Goal: Information Seeking & Learning: Compare options

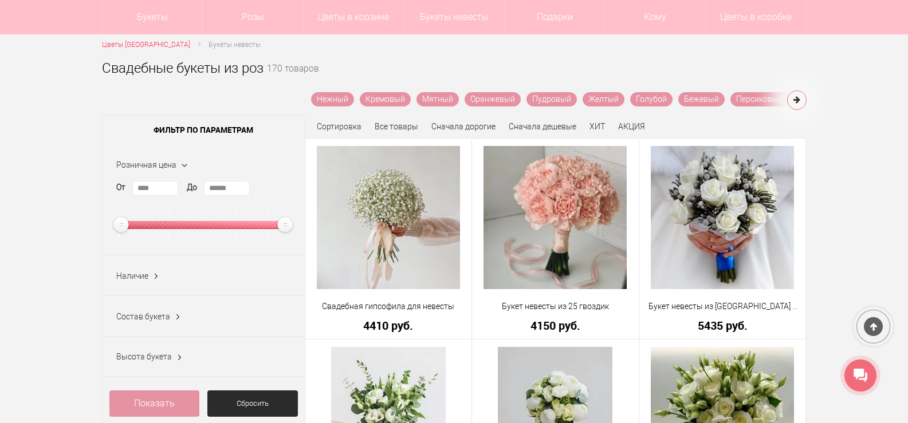
scroll to position [178, 0]
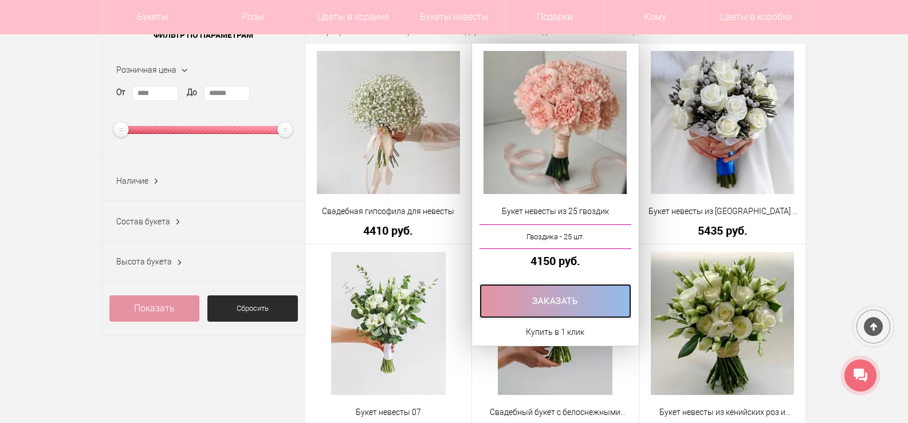
click at [547, 307] on link at bounding box center [556, 301] width 152 height 34
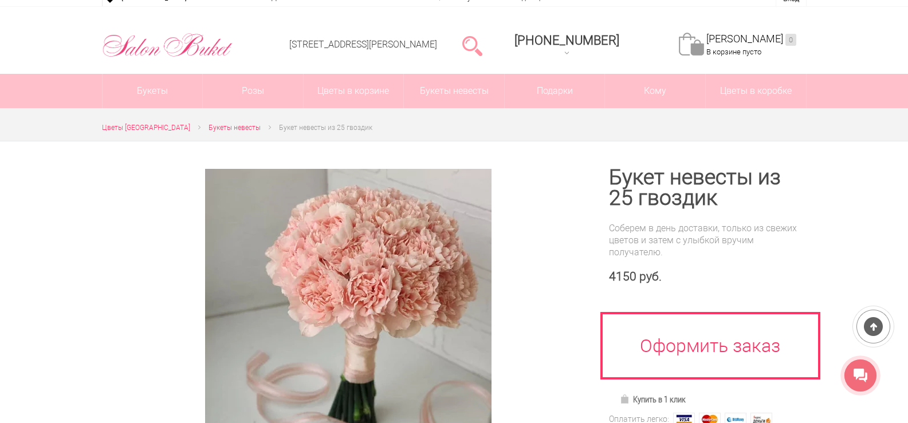
scroll to position [5, 0]
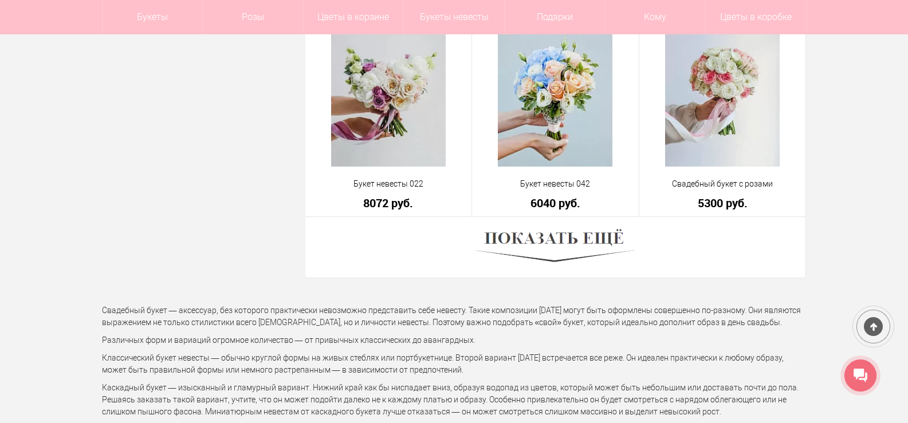
scroll to position [3224, 0]
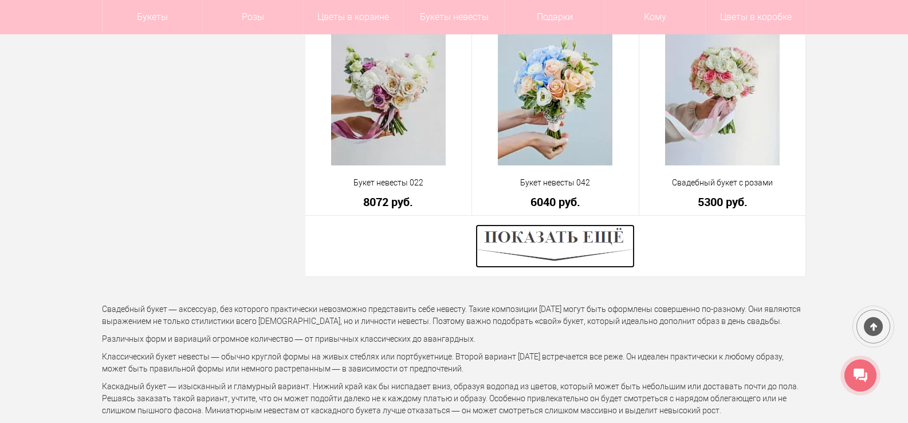
click at [577, 250] on img at bounding box center [555, 247] width 159 height 44
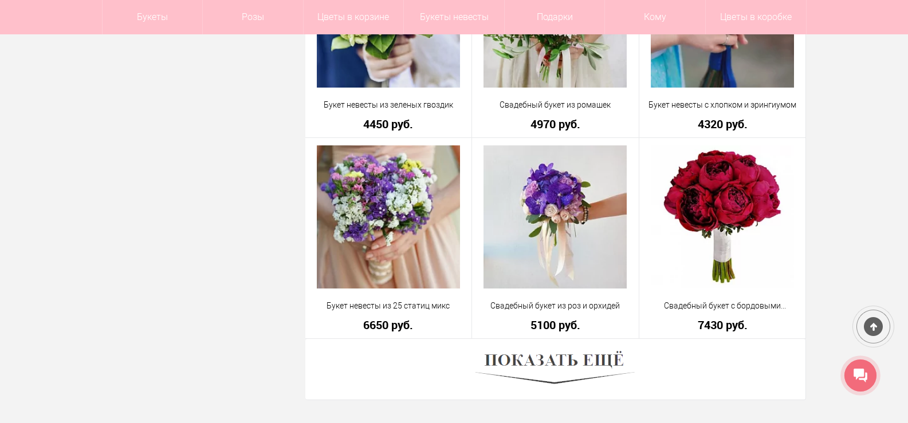
scroll to position [6341, 0]
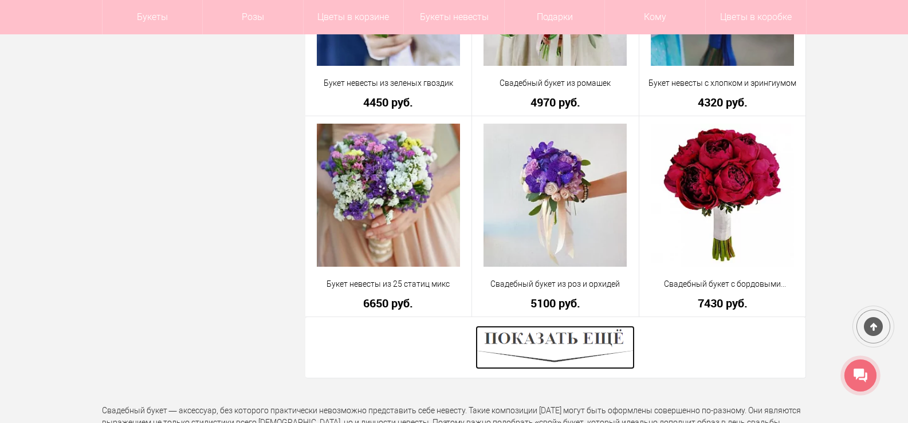
click at [594, 344] on img at bounding box center [555, 348] width 159 height 44
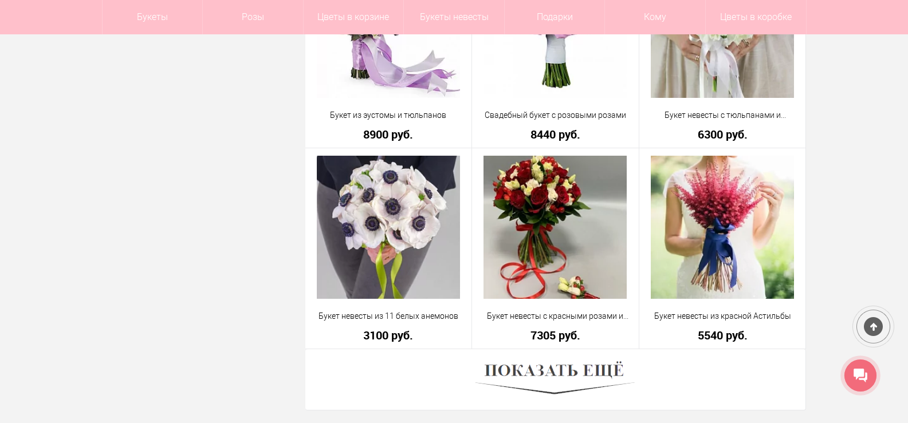
scroll to position [9574, 0]
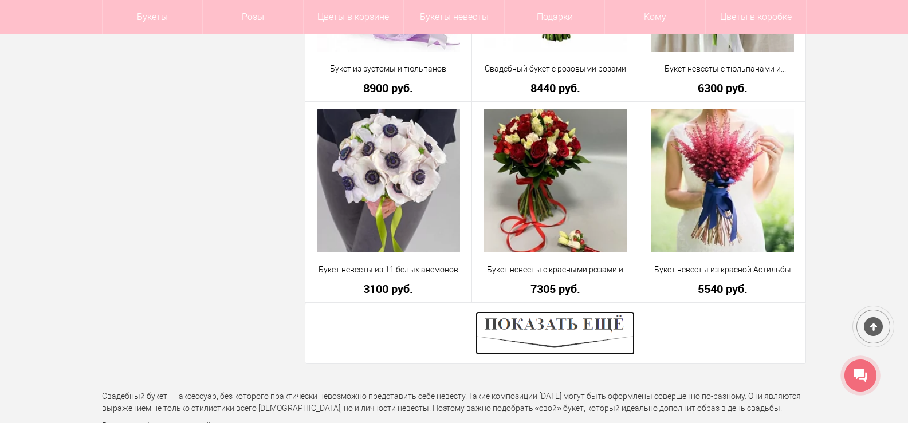
click at [562, 341] on img at bounding box center [555, 334] width 159 height 44
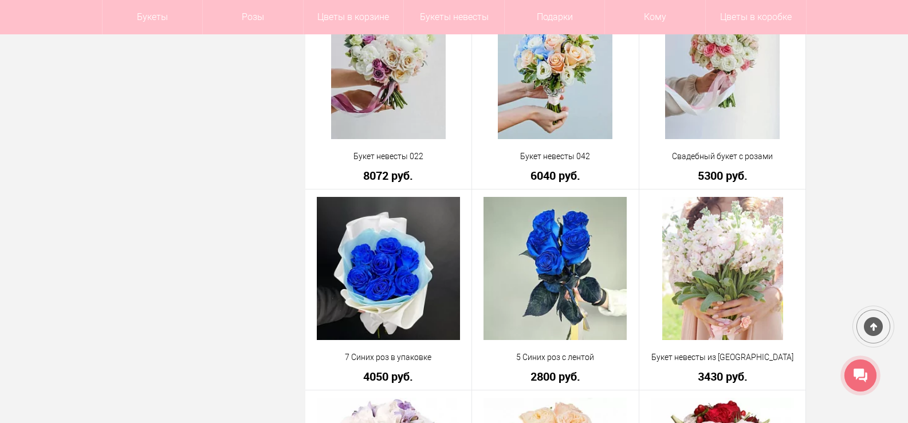
scroll to position [3176, 0]
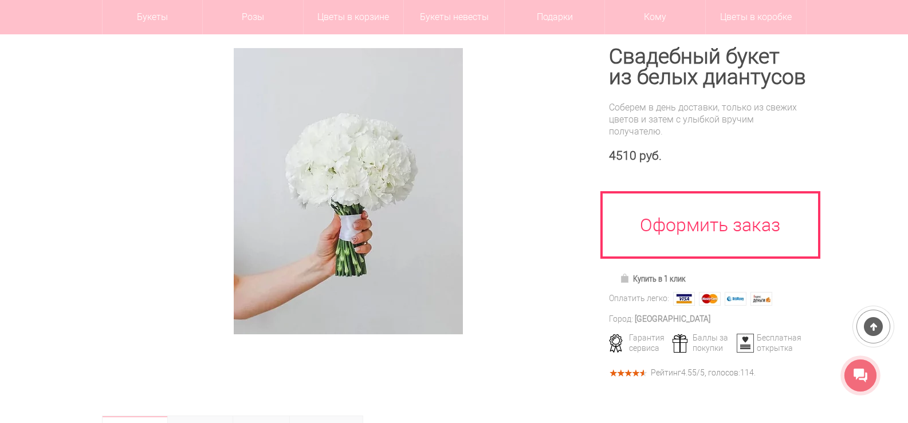
scroll to position [117, 0]
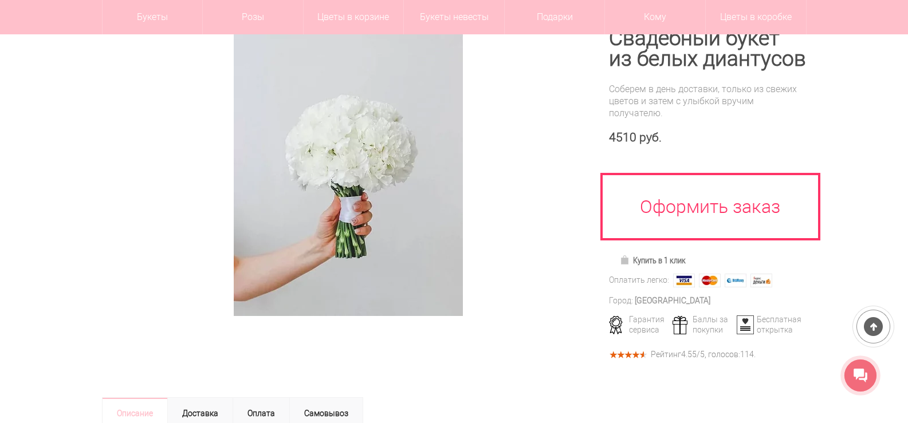
scroll to position [104, 0]
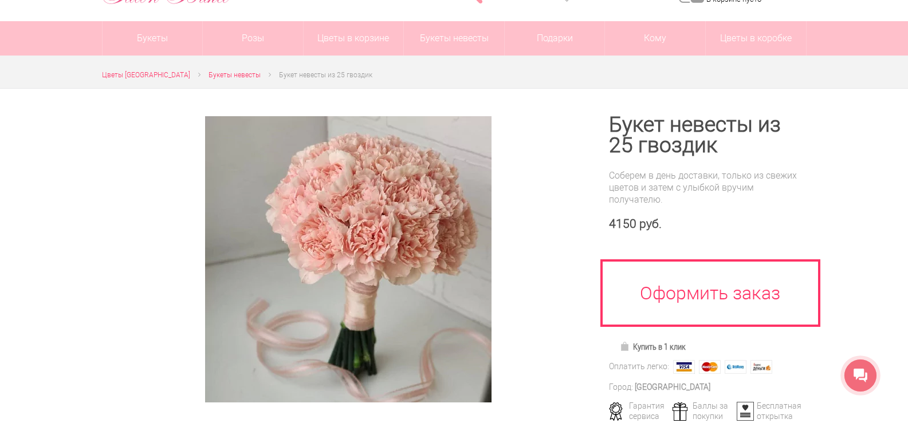
scroll to position [94, 0]
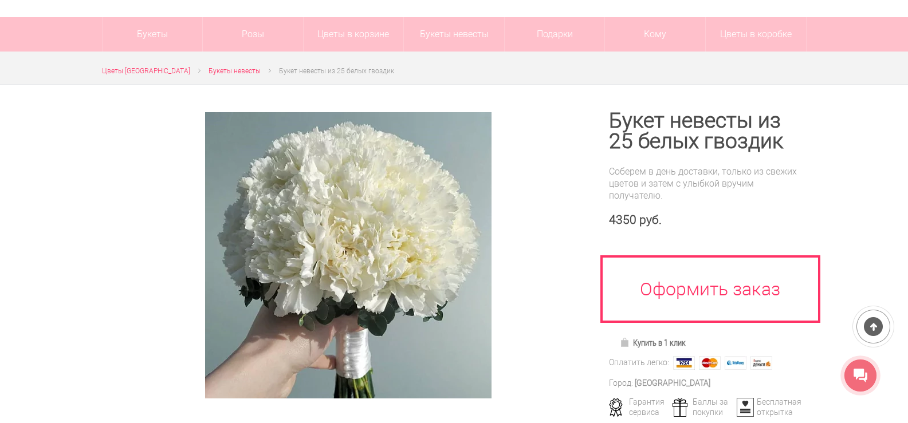
scroll to position [95, 0]
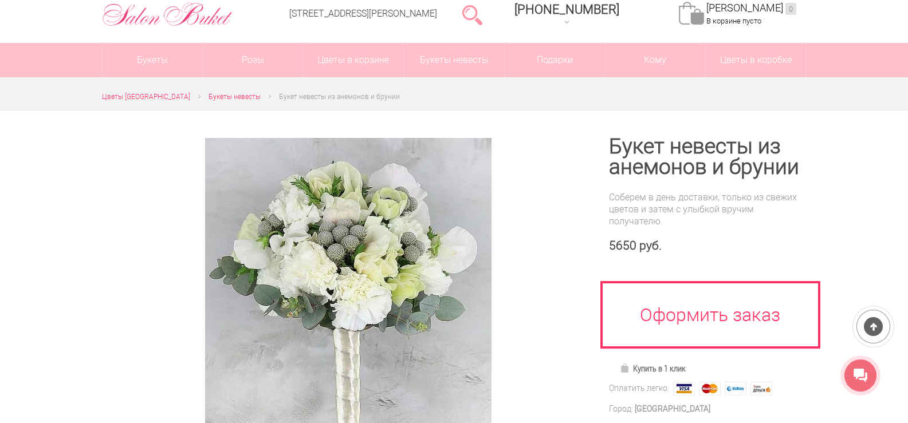
scroll to position [112, 0]
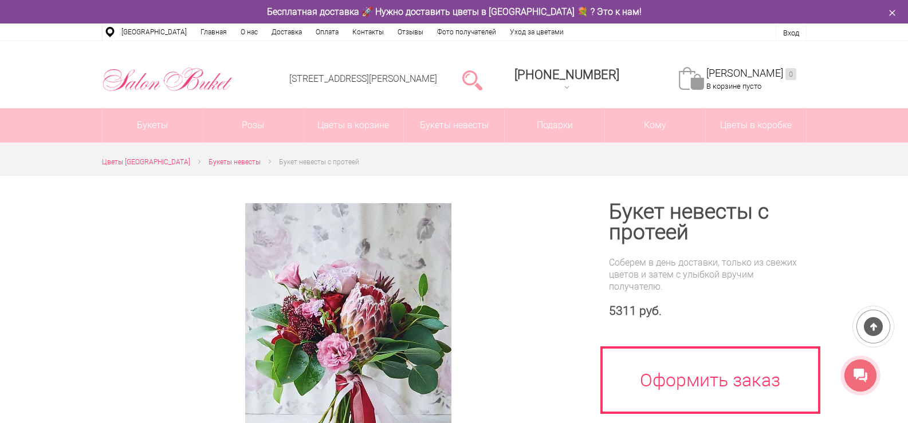
scroll to position [109, 0]
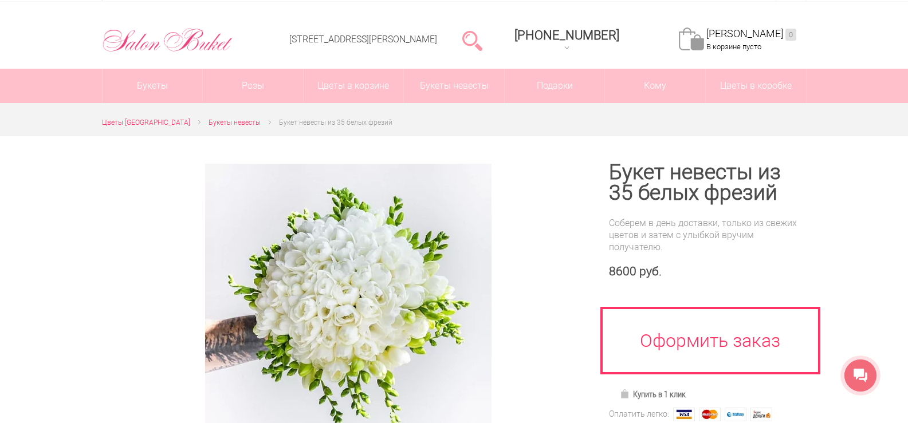
scroll to position [97, 0]
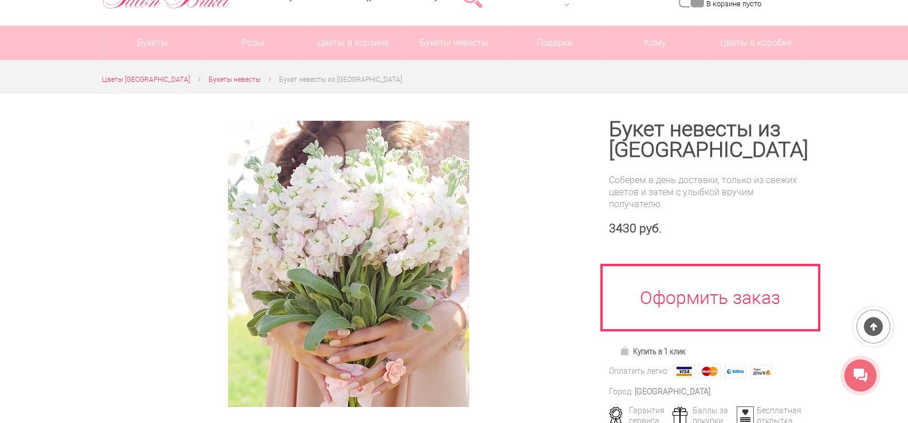
scroll to position [97, 0]
